Goal: Task Accomplishment & Management: Complete application form

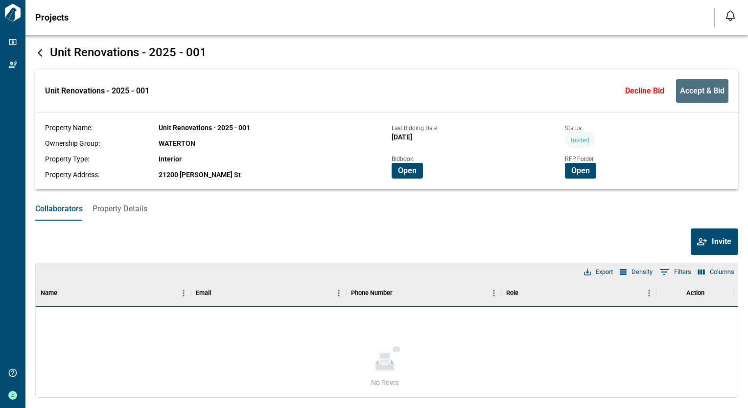
click at [698, 92] on span "Accept & Bid" at bounding box center [702, 91] width 45 height 10
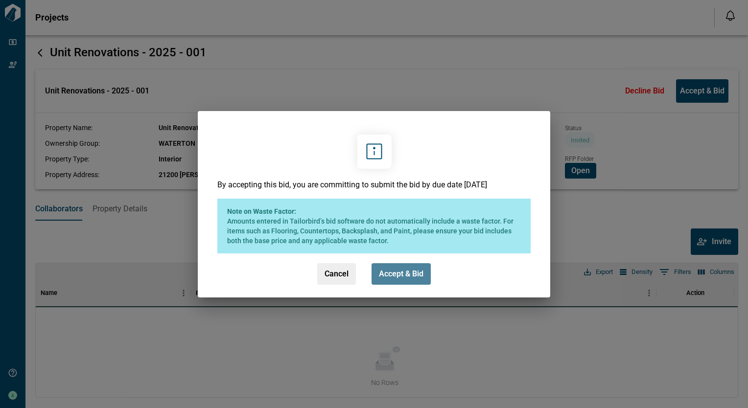
click at [401, 270] on span "Accept & Bid" at bounding box center [401, 274] width 45 height 10
